Goal: Transaction & Acquisition: Purchase product/service

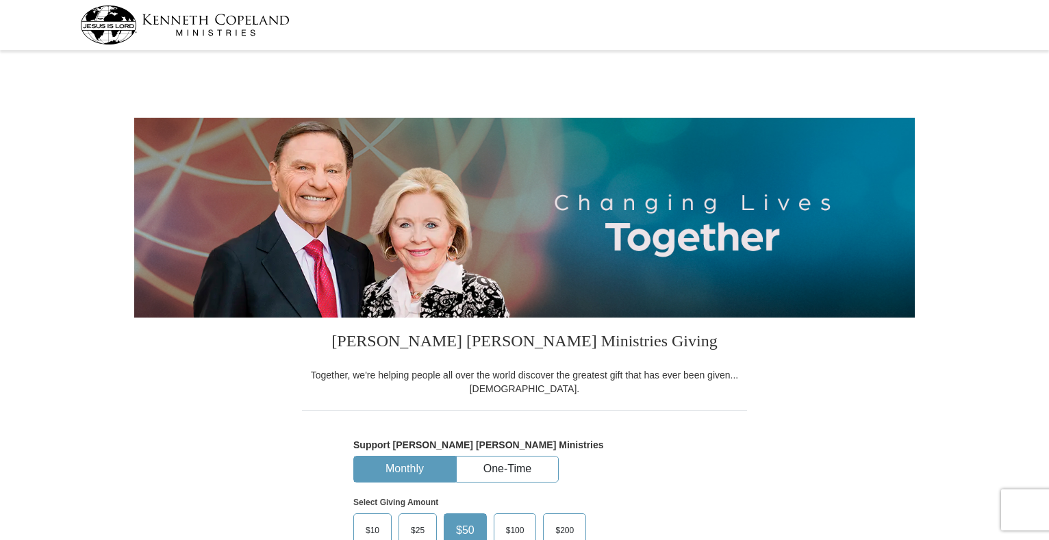
select select "[GEOGRAPHIC_DATA]"
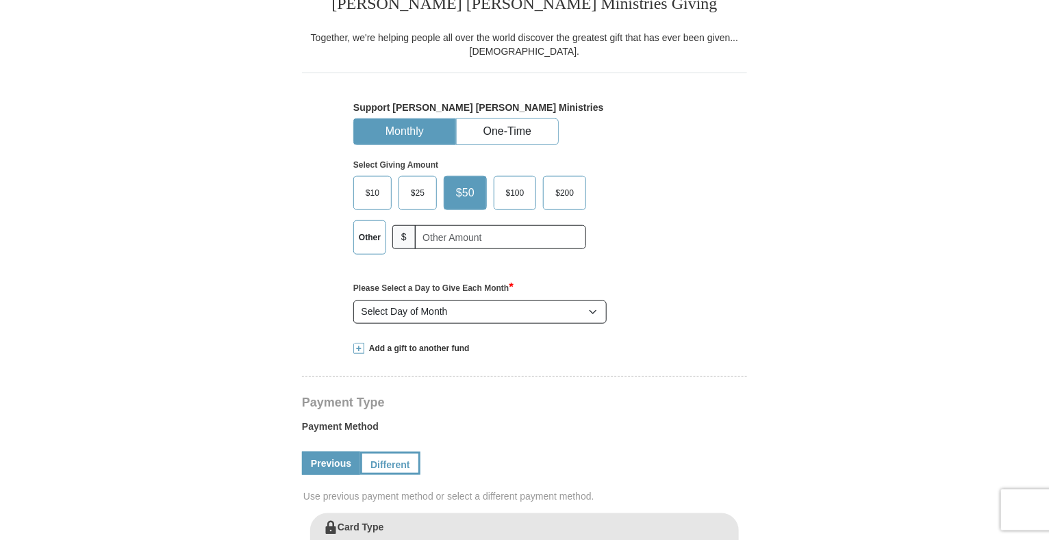
scroll to position [364, 0]
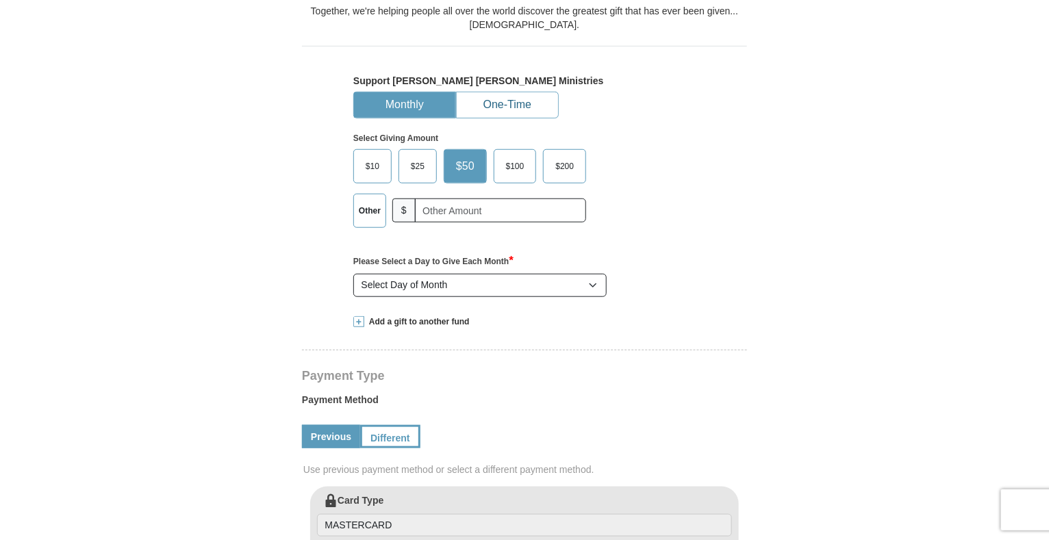
click at [539, 97] on button "One-Time" at bounding box center [507, 104] width 101 height 25
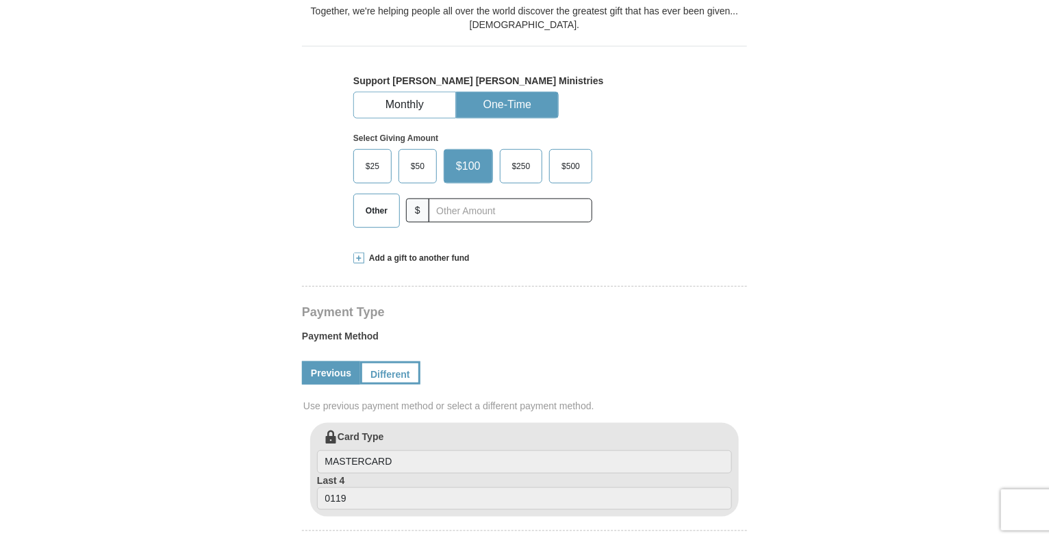
click at [420, 256] on span "Add a gift to another fund" at bounding box center [416, 259] width 105 height 12
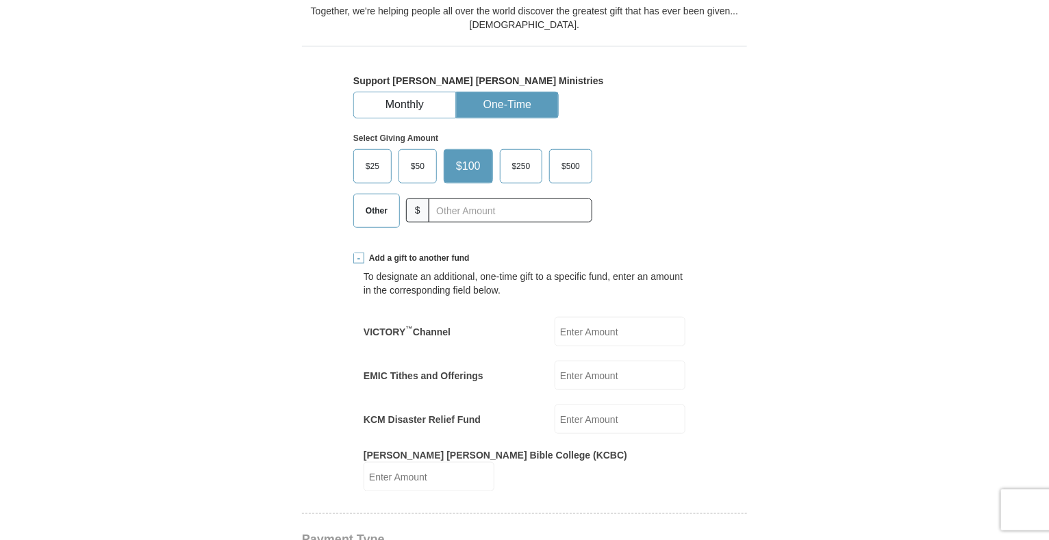
click at [581, 372] on input "EMIC Tithes and Offerings" at bounding box center [619, 375] width 131 height 29
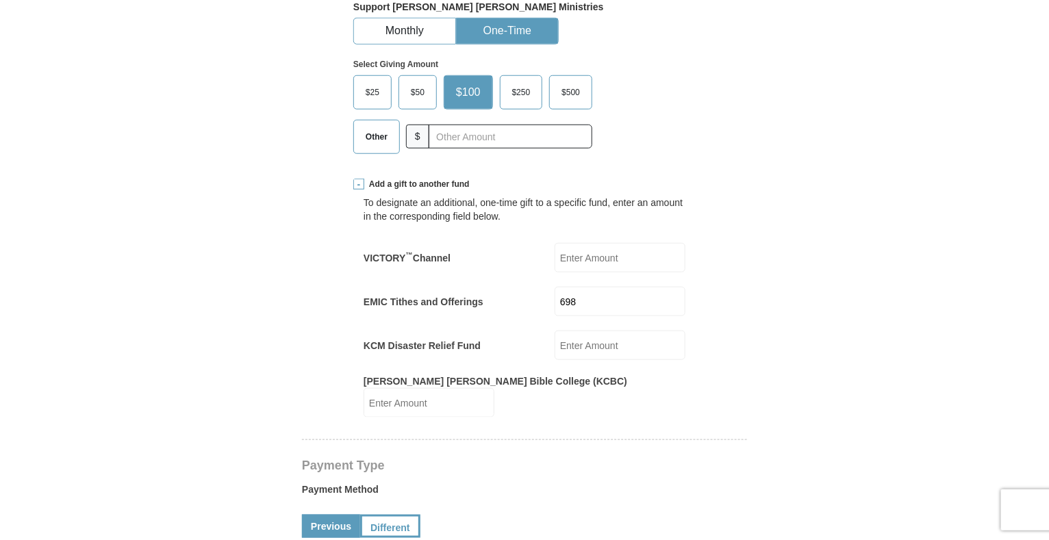
scroll to position [413, 0]
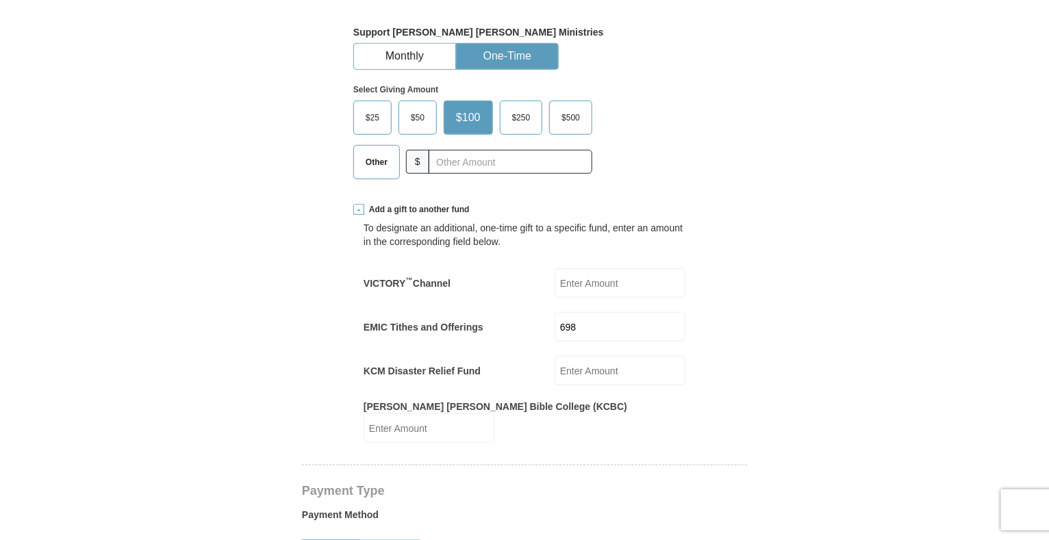
click at [374, 154] on span "Other" at bounding box center [377, 162] width 36 height 21
click at [0, 0] on input "Other" at bounding box center [0, 0] width 0 height 0
click at [909, 164] on form "[PERSON_NAME] [PERSON_NAME] Ministries Giving Together, we're helping people al…" at bounding box center [524, 502] width 780 height 1721
click at [663, 327] on input "698" at bounding box center [619, 326] width 131 height 29
type input "698.74"
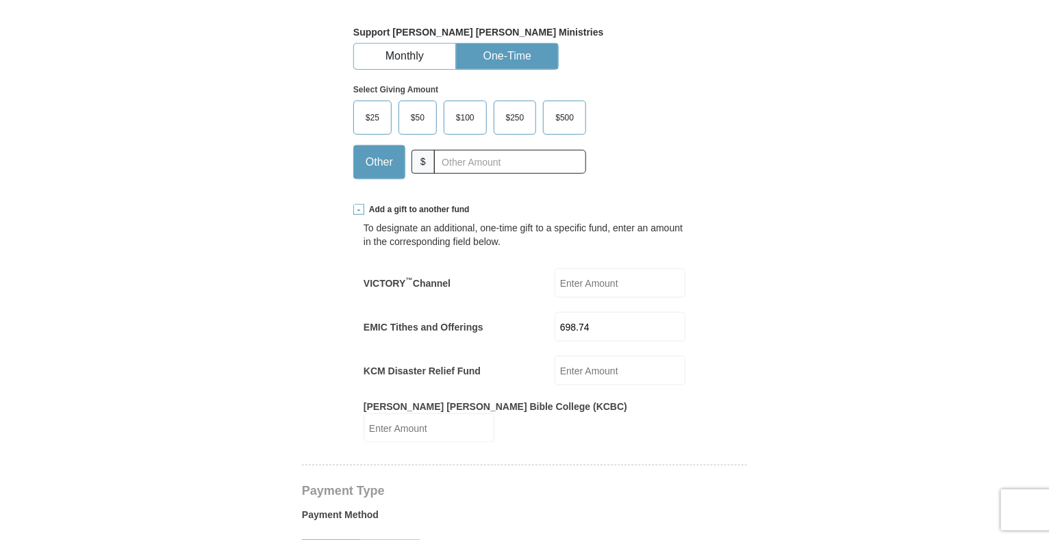
click at [786, 181] on form "[PERSON_NAME] [PERSON_NAME] Ministries Giving Together, we're helping people al…" at bounding box center [524, 502] width 780 height 1721
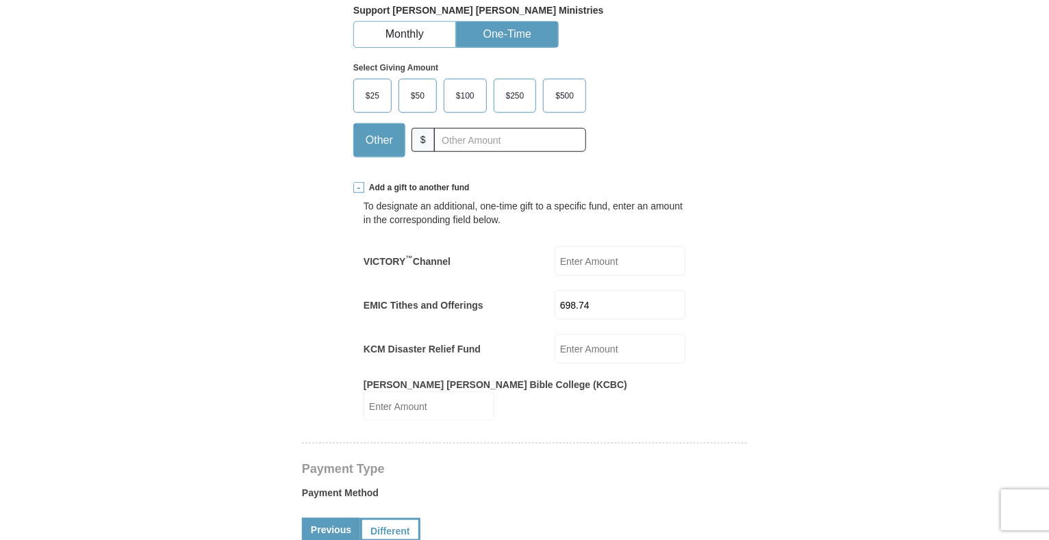
scroll to position [452, 0]
